Goal: Information Seeking & Learning: Learn about a topic

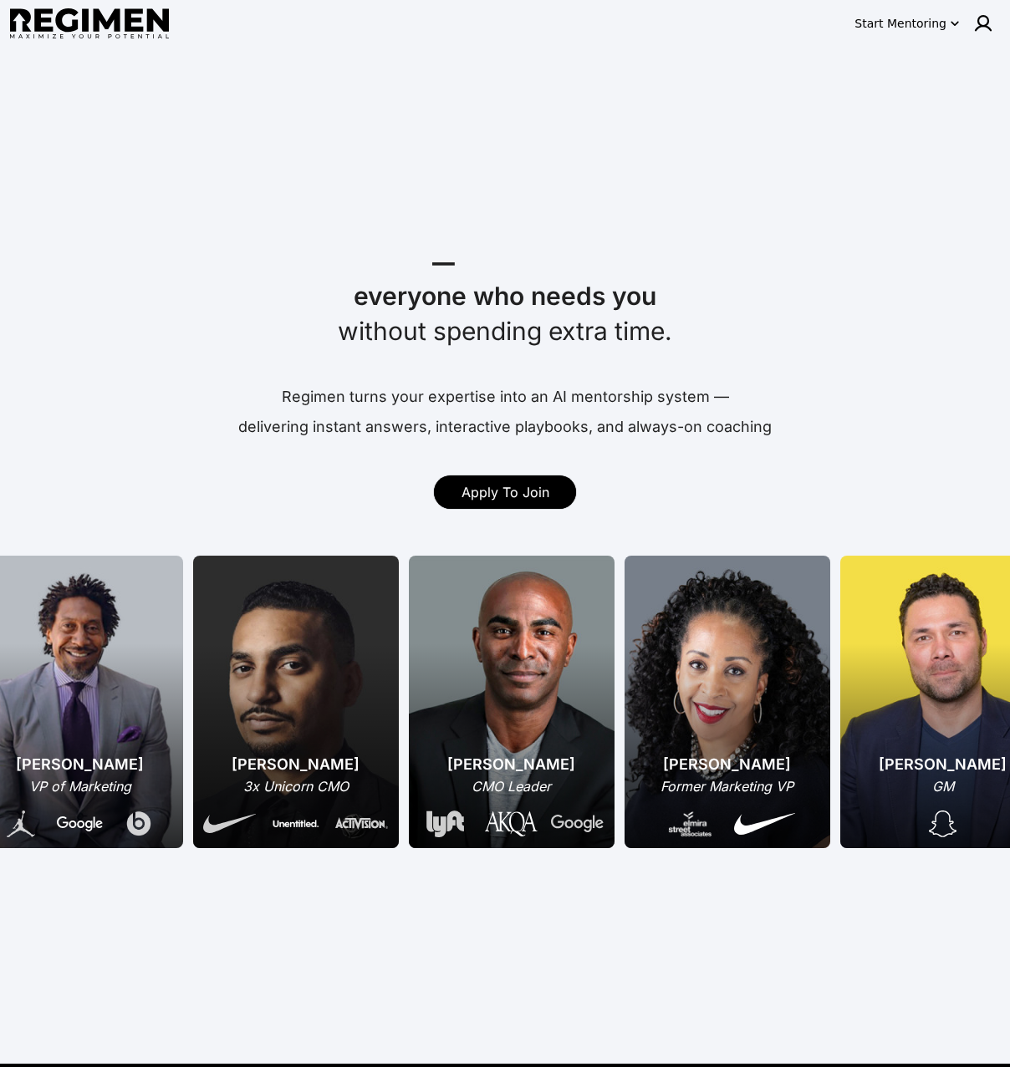
click at [710, 430] on div "delivering instant answers, interactive playbooks, and always-on coaching" at bounding box center [504, 426] width 533 height 23
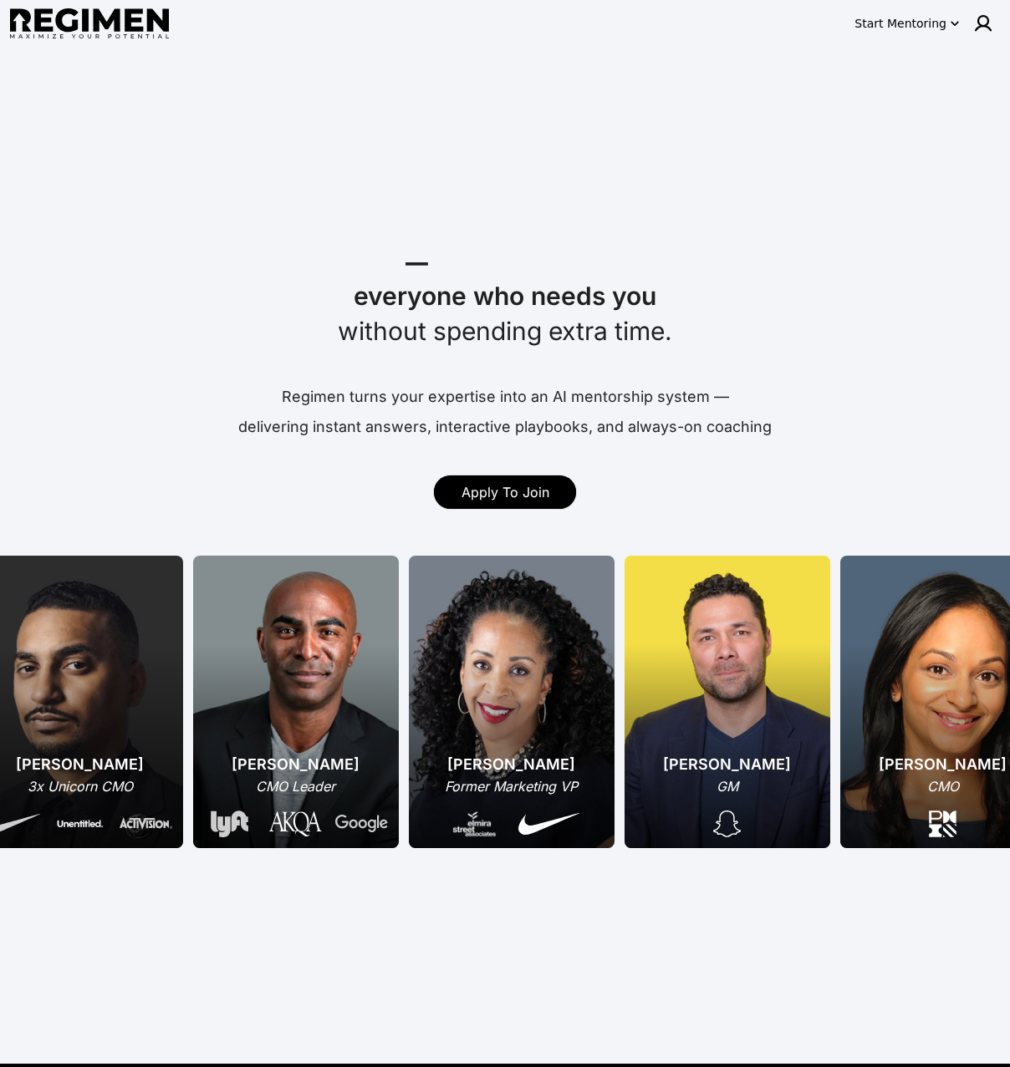
click at [710, 430] on div "delivering instant answers, interactive playbooks, and always-on coaching" at bounding box center [504, 426] width 533 height 23
